Goal: Information Seeking & Learning: Learn about a topic

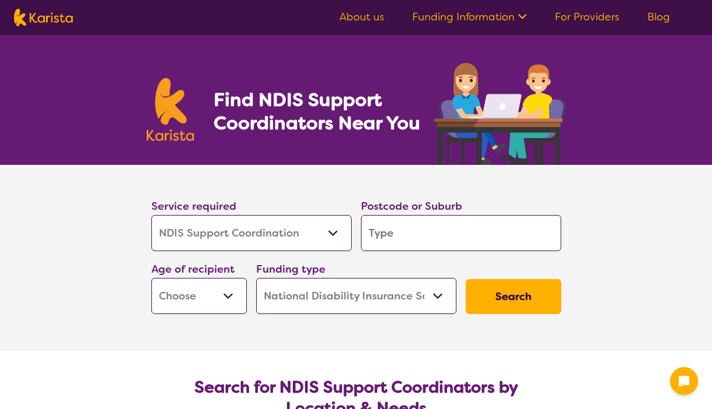
select select "NDIS Support Coordination"
select select "NDIS"
select select "NDIS Support Coordination"
select select "NDIS"
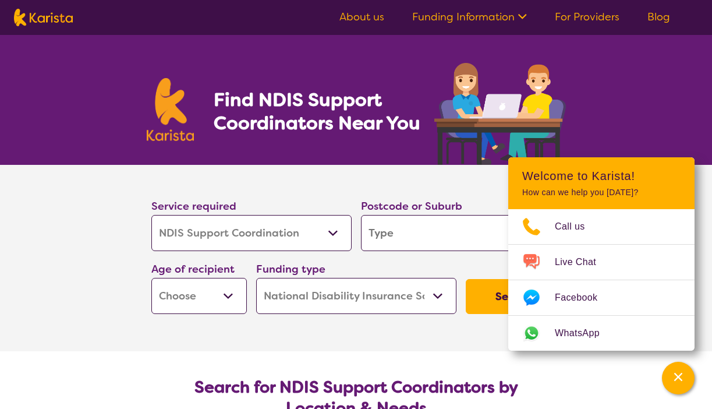
click at [394, 232] on input "search" at bounding box center [461, 233] width 200 height 36
type input "3"
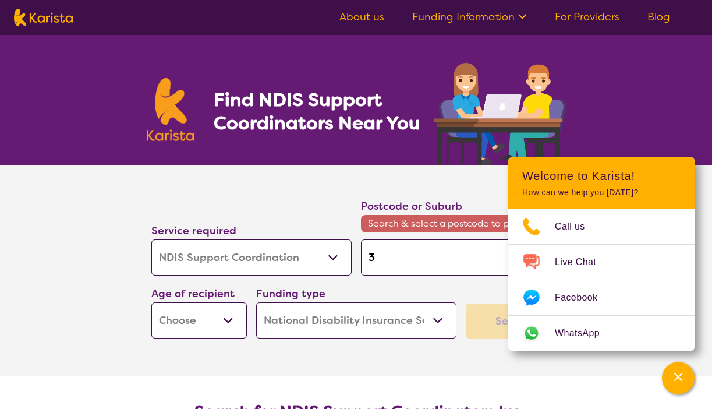
type input "30"
type input "307"
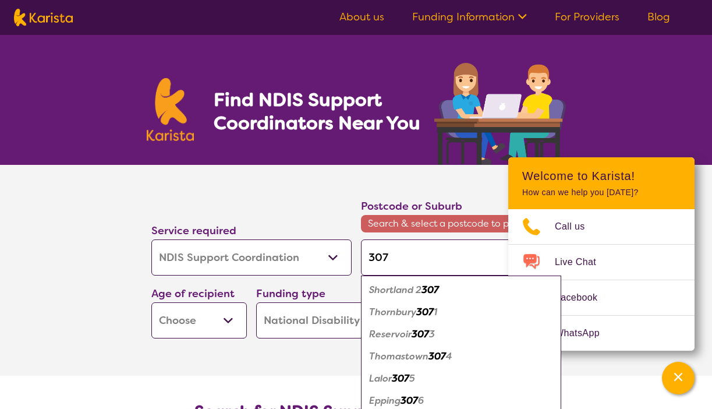
type input "3072"
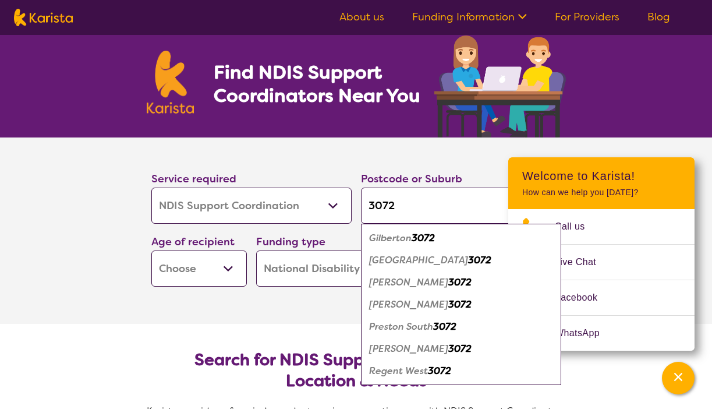
scroll to position [34, 0]
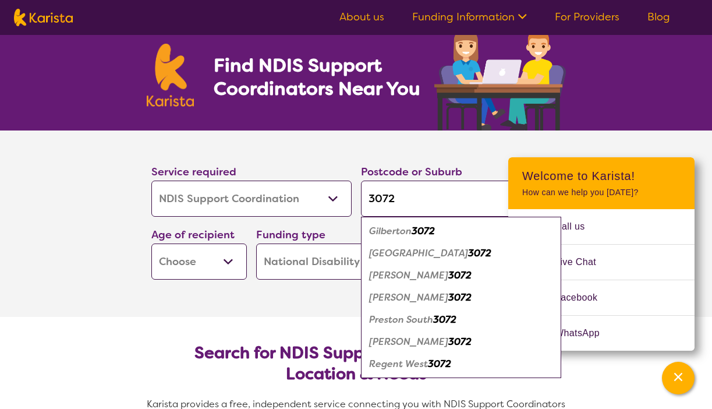
type input "3072"
click at [448, 275] on em "3072" at bounding box center [459, 275] width 23 height 12
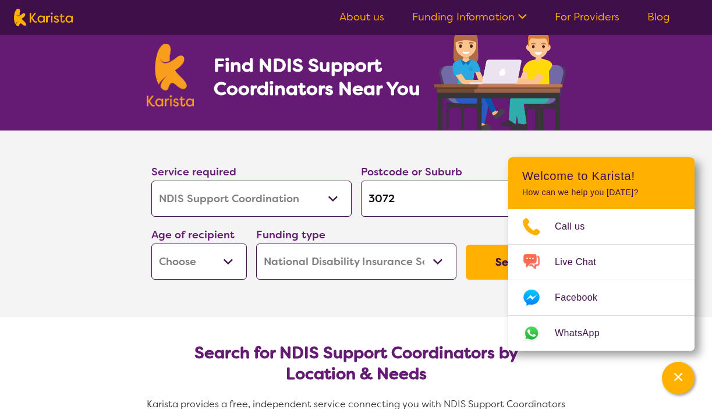
click at [228, 264] on select "Early Childhood - 0 to 9 Child - 10 to 11 Adolescent - 12 to 17 Adult - 18 to 6…" at bounding box center [198, 261] width 95 height 36
select select "AD"
click at [151, 243] on select "Early Childhood - 0 to 9 Child - 10 to 11 Adolescent - 12 to 17 Adult - 18 to 6…" at bounding box center [198, 261] width 95 height 36
select select "AD"
click at [483, 264] on button "Search" at bounding box center [513, 262] width 95 height 35
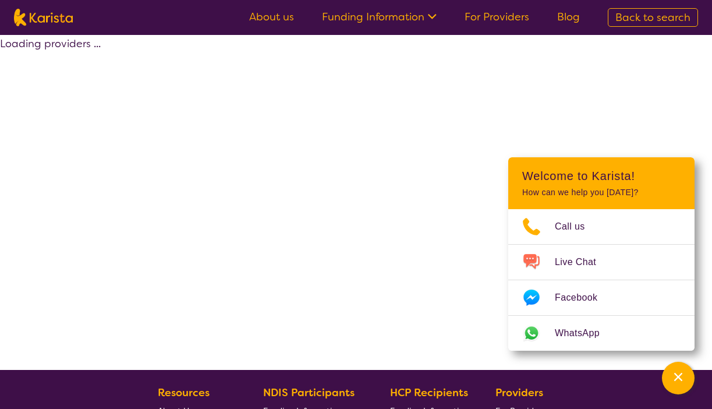
select select "by_score"
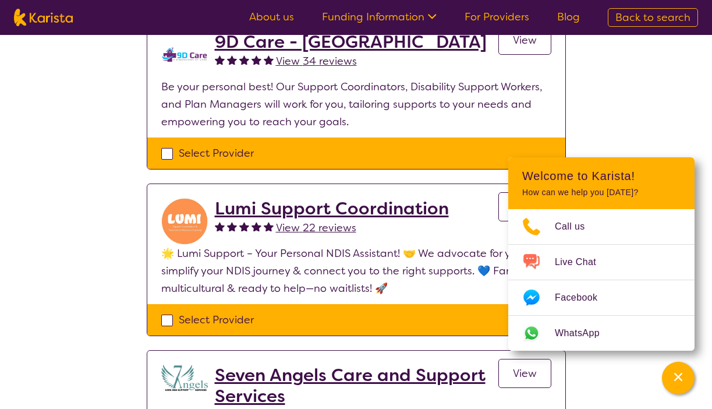
scroll to position [155, 0]
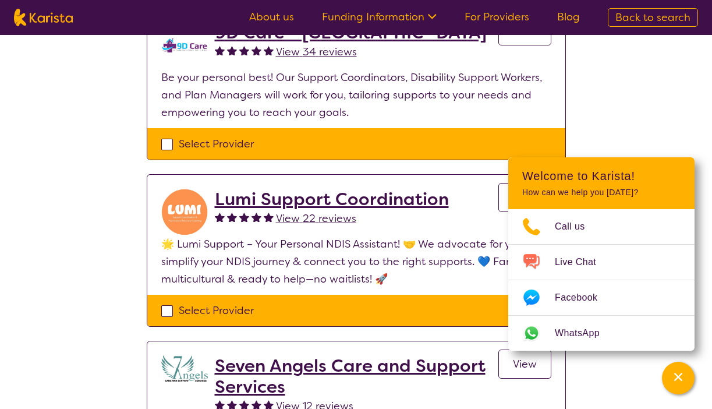
click at [676, 383] on div "Channel Menu" at bounding box center [678, 378] width 23 height 26
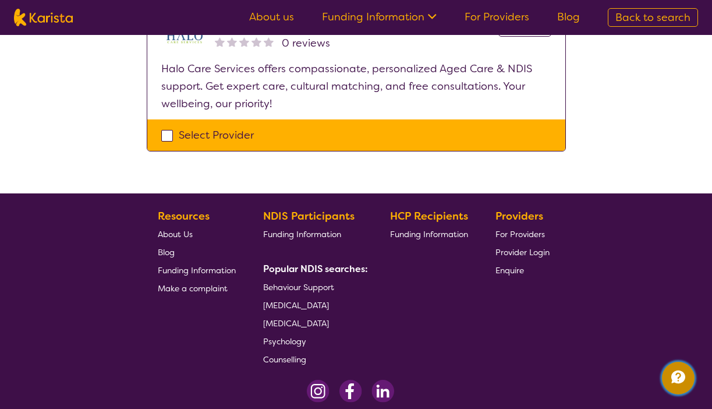
scroll to position [1899, 0]
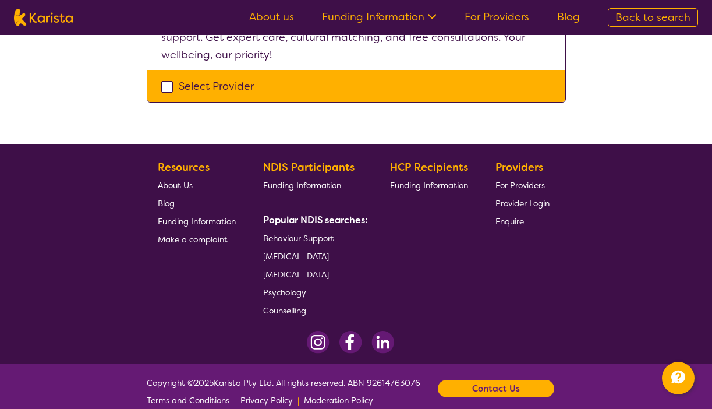
click at [283, 305] on span "Counselling" at bounding box center [284, 310] width 43 height 10
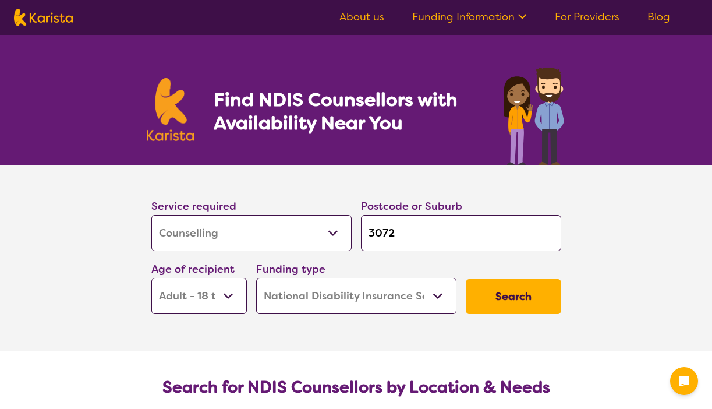
select select "Counselling"
select select "AD"
select select "NDIS"
select select "Counselling"
select select "AD"
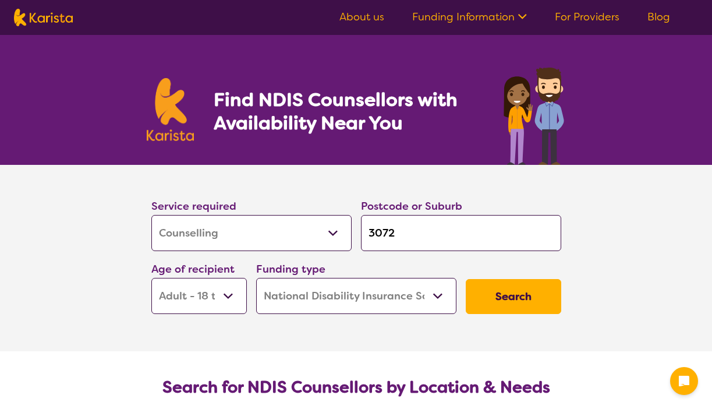
select select "NDIS"
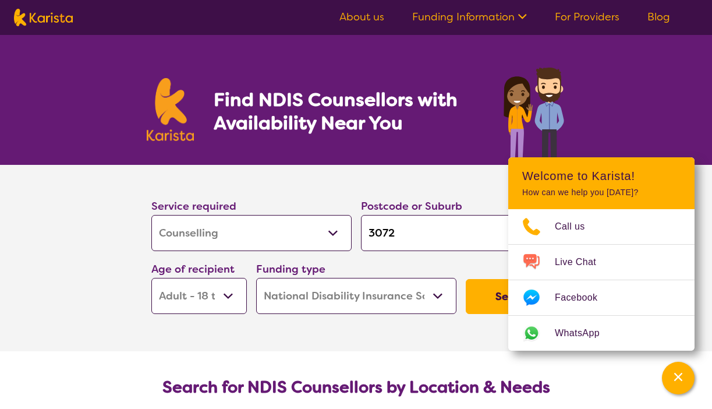
click at [488, 296] on button "Search" at bounding box center [513, 296] width 95 height 35
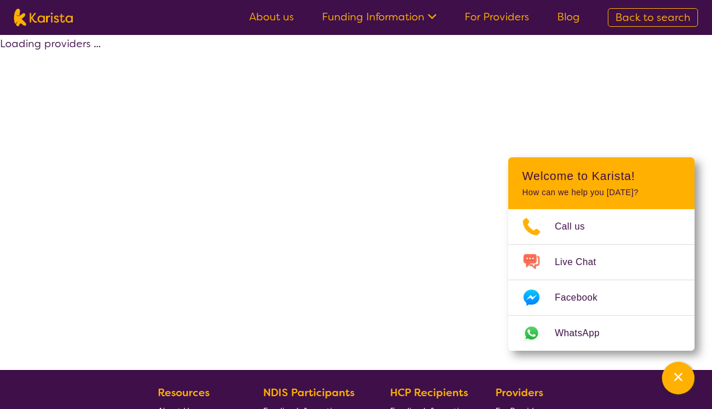
select select "by_score"
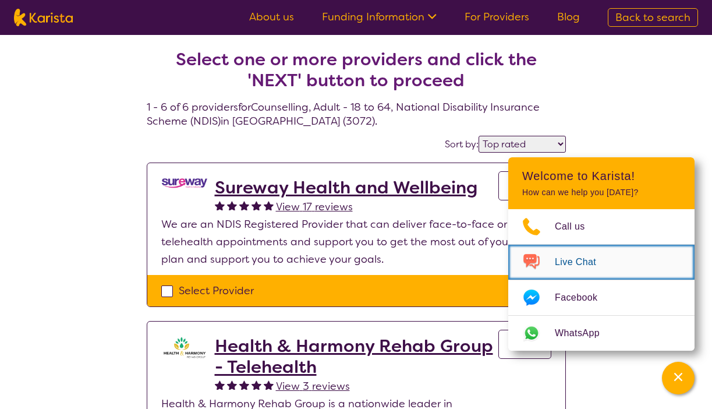
click at [565, 262] on span "Live Chat" at bounding box center [582, 261] width 55 height 17
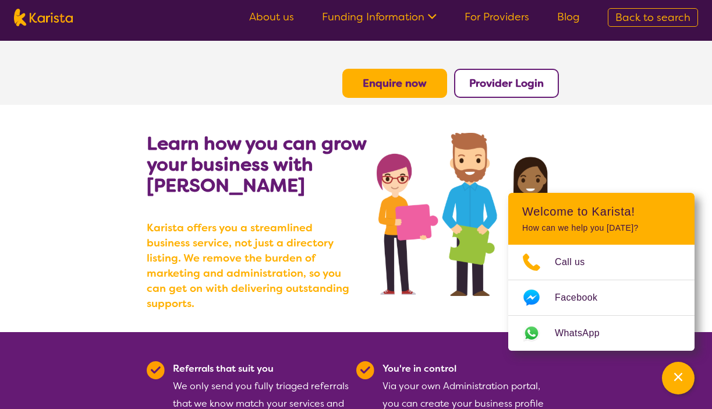
click at [625, 140] on section "Learn how you can grow your business with [PERSON_NAME] [PERSON_NAME] offers yo…" at bounding box center [356, 218] width 712 height 227
click at [487, 86] on b "Provider Login" at bounding box center [506, 83] width 75 height 14
